Goal: Information Seeking & Learning: Learn about a topic

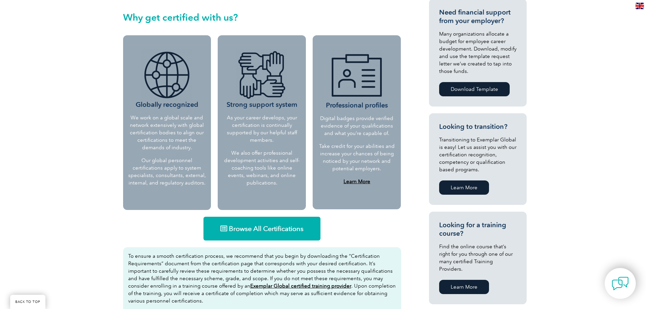
scroll to position [271, 0]
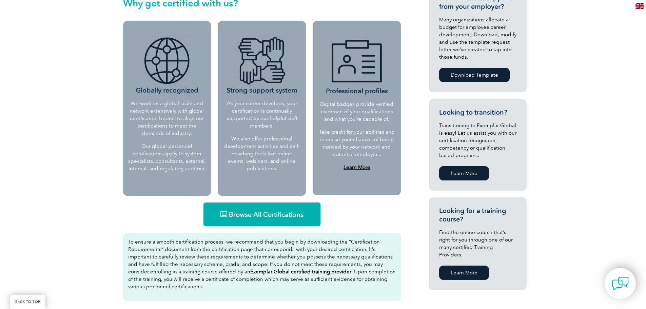
click at [261, 216] on span "Browse All Certifications" at bounding box center [266, 214] width 75 height 7
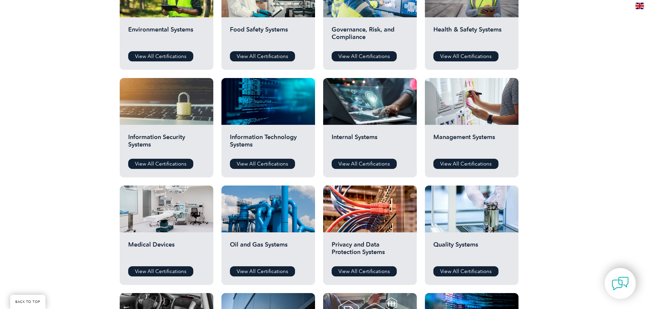
scroll to position [305, 0]
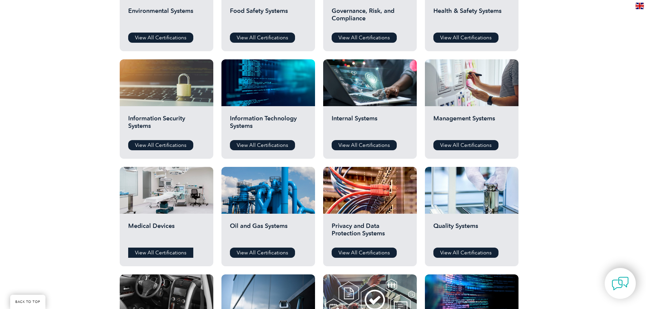
click at [168, 255] on link "View All Certifications" at bounding box center [160, 252] width 65 height 10
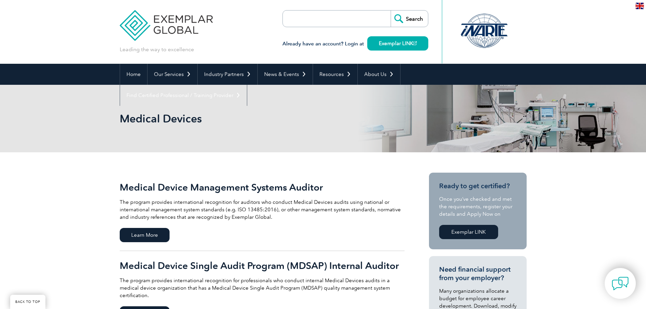
scroll to position [68, 0]
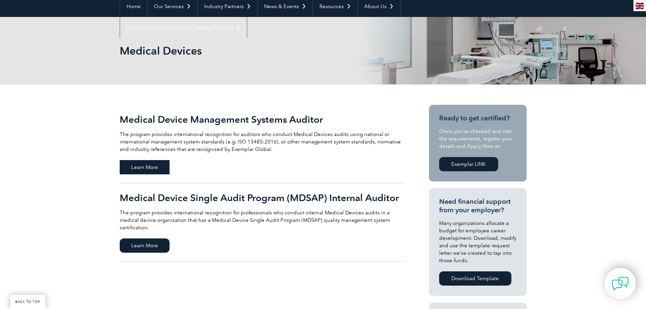
click at [132, 166] on span "Learn More" at bounding box center [145, 167] width 50 height 14
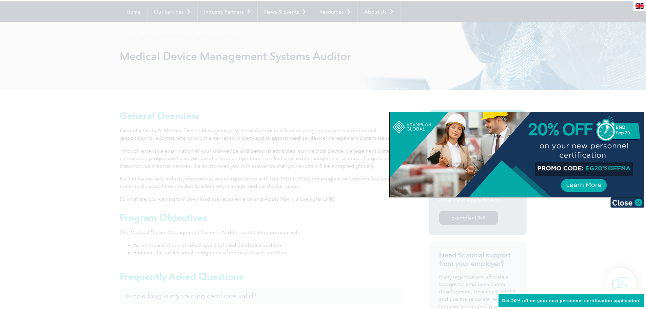
scroll to position [68, 0]
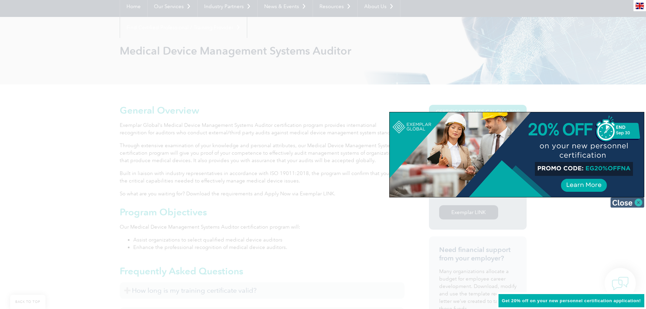
click at [624, 201] on img at bounding box center [627, 202] width 34 height 10
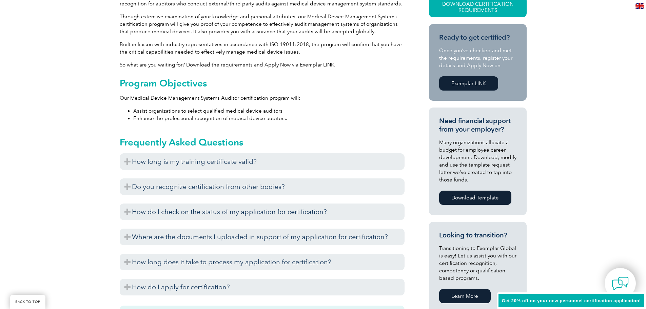
scroll to position [136, 0]
